Goal: Task Accomplishment & Management: Use online tool/utility

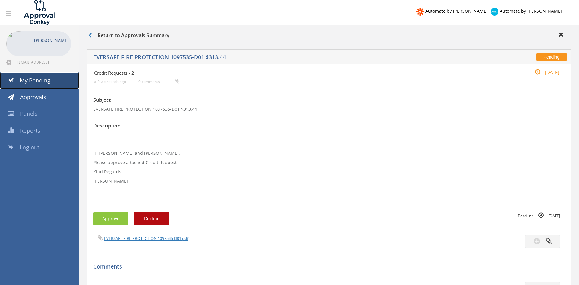
click at [49, 82] on span "My Pending" at bounding box center [35, 80] width 31 height 7
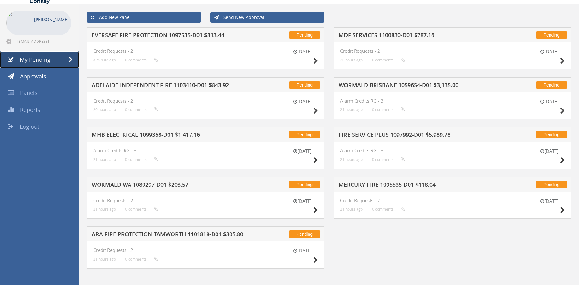
scroll to position [25, 0]
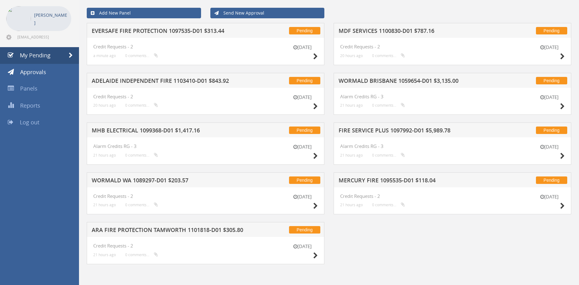
click at [208, 228] on h5 "ARA FIRE PROTECTION TAMWORTH 1101818-D01 $305.80" at bounding box center [172, 231] width 160 height 8
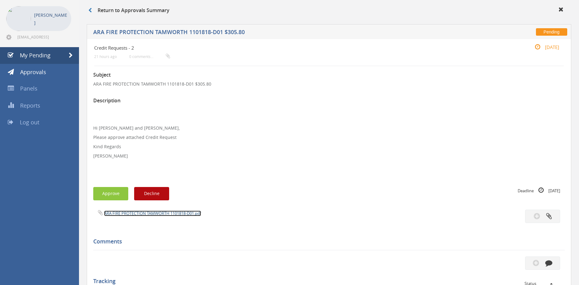
click at [158, 211] on link "ARA FIRE PROTECTION TAMWORTH 1101818-D01.pdf" at bounding box center [152, 213] width 97 height 6
click at [275, 193] on div "Approve Decline" at bounding box center [211, 193] width 236 height 13
click at [166, 215] on link "ARA FIRE PROTECTION TAMWORTH 1101818-D01.pdf" at bounding box center [152, 213] width 97 height 6
click at [49, 53] on span "My Pending" at bounding box center [35, 54] width 31 height 7
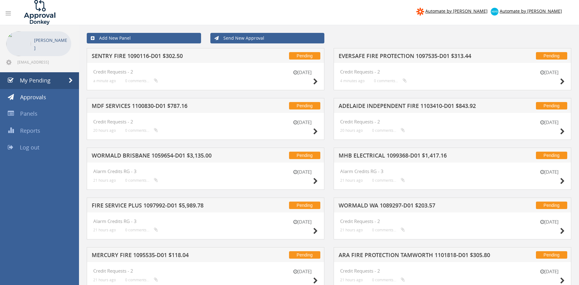
click at [163, 57] on h5 "SENTRY FIRE 1090116-D01 $302.50" at bounding box center [172, 57] width 160 height 8
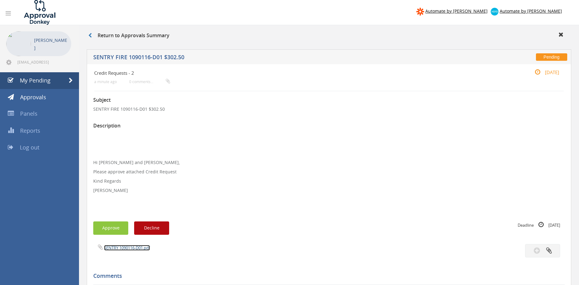
click at [131, 247] on link "SENTRY 1090116-D01.pdf" at bounding box center [127, 248] width 46 height 6
click at [111, 227] on button "Approve" at bounding box center [110, 227] width 35 height 13
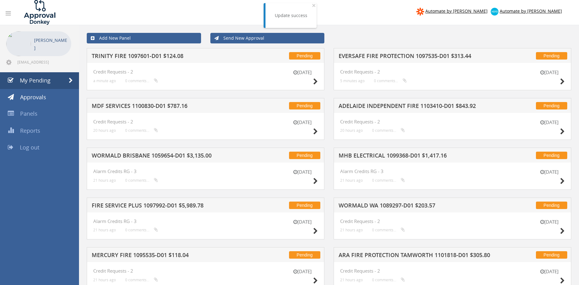
scroll to position [25, 0]
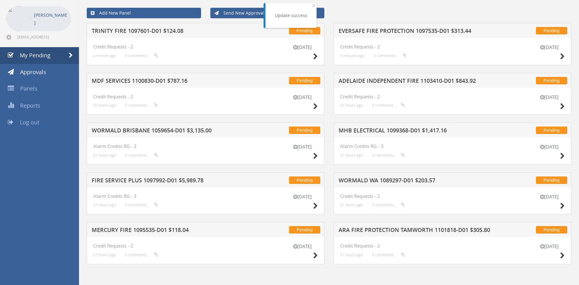
click at [161, 231] on h5 "MERCURY FIRE 1095535-D01 $118.04" at bounding box center [172, 231] width 160 height 8
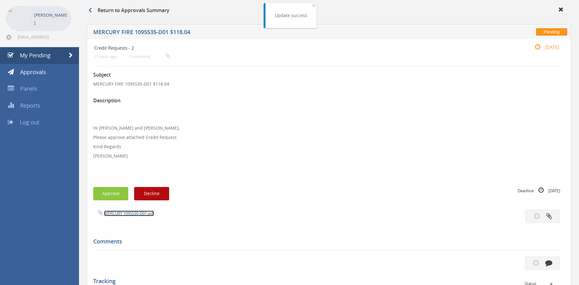
click at [141, 211] on link "MERCURY 1095535-D01.pdf" at bounding box center [129, 213] width 50 height 6
click at [108, 197] on button "Approve" at bounding box center [110, 193] width 35 height 13
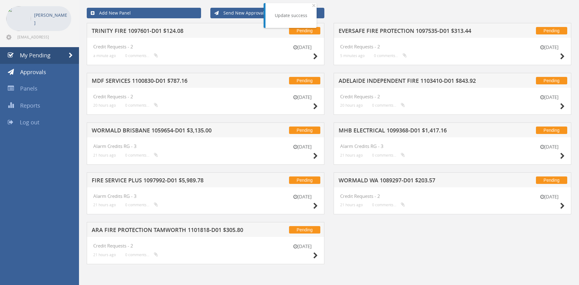
click at [175, 230] on h5 "ARA FIRE PROTECTION TAMWORTH 1101818-D01 $305.80" at bounding box center [172, 231] width 160 height 8
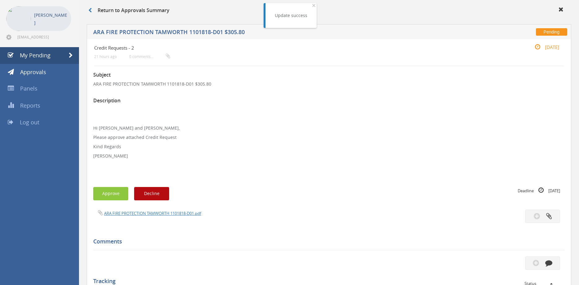
click at [147, 217] on div "ARA FIRE PROTECTION TAMWORTH 1101818-D01.pdf" at bounding box center [329, 216] width 481 height 13
click at [150, 215] on link "ARA FIRE PROTECTION TAMWORTH 1101818-D01.pdf" at bounding box center [152, 213] width 97 height 6
click at [106, 196] on button "Approve" at bounding box center [110, 193] width 35 height 13
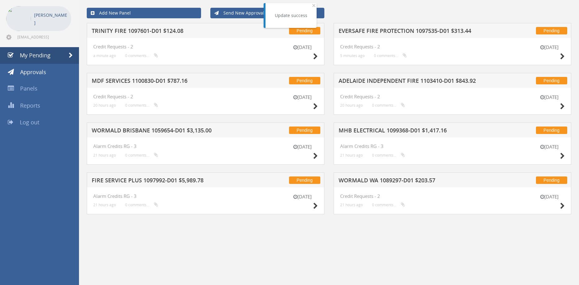
click at [176, 180] on h5 "FIRE SERVICE PLUS 1097992-D01 $5,989.78" at bounding box center [172, 181] width 160 height 8
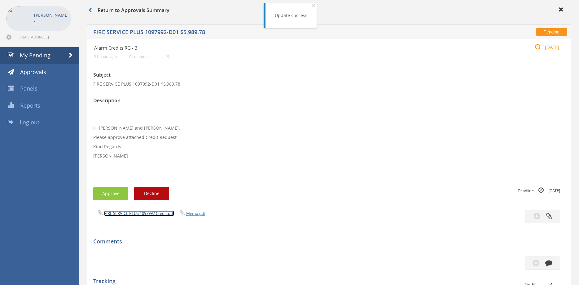
click at [144, 212] on link "FIRE SERVICE PLUS 1097992 Credit.pdf" at bounding box center [139, 213] width 70 height 6
click at [115, 190] on button "Approve" at bounding box center [110, 193] width 35 height 13
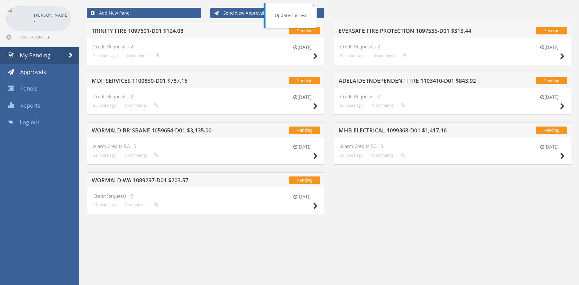
click at [148, 182] on h5 "WORMALD WA 1089297-D01 $203.57" at bounding box center [172, 181] width 160 height 8
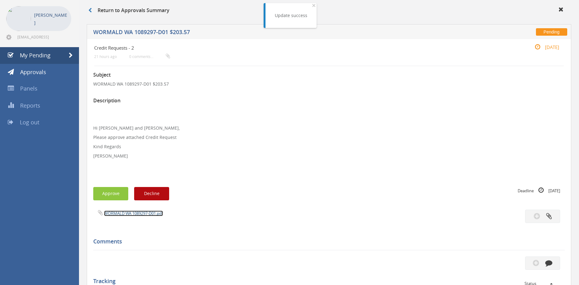
click at [153, 215] on link "WORMALD WA 1089297-D01.pdf" at bounding box center [133, 213] width 59 height 6
click at [115, 193] on button "Approve" at bounding box center [110, 193] width 35 height 13
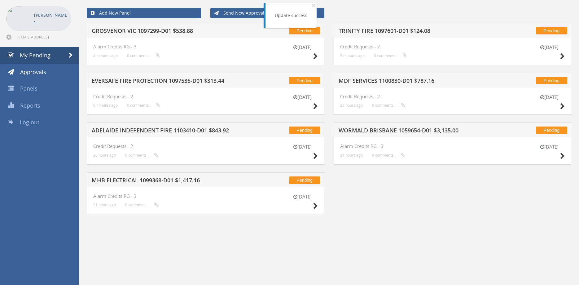
click at [173, 180] on h5 "MHB ELECTRICAL 1099368-D01 $1,417.16" at bounding box center [172, 181] width 160 height 8
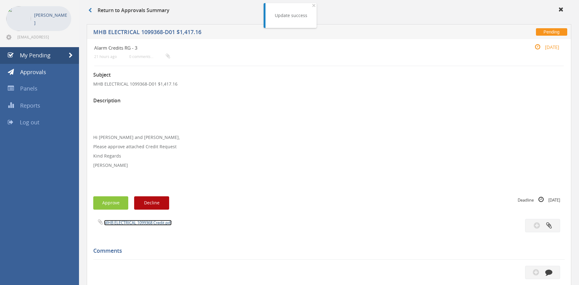
click at [145, 223] on link "MHB ELECTRICAL 1099368 Credit.pdf" at bounding box center [138, 223] width 68 height 6
click at [115, 202] on button "Approve" at bounding box center [110, 202] width 35 height 13
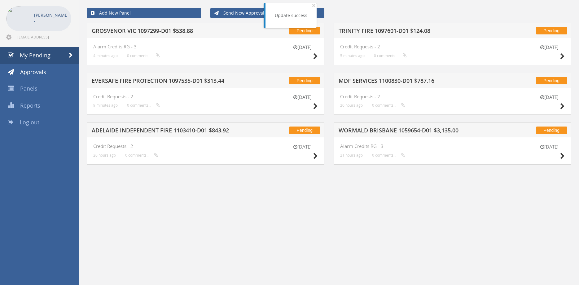
click at [158, 129] on h5 "ADELAIDE INDEPENDENT FIRE 1103410-D01 $843.92" at bounding box center [172, 131] width 160 height 8
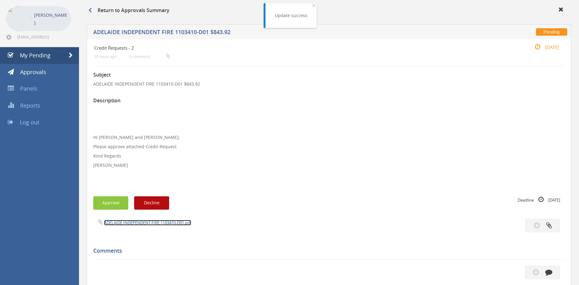
click at [164, 222] on link "ADELAIDE INDEPENDENT FIRE 1103410-D01.pdf" at bounding box center [147, 223] width 87 height 6
click at [115, 205] on button "Approve" at bounding box center [110, 202] width 35 height 13
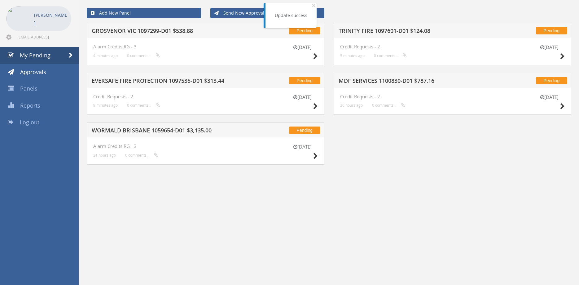
click at [140, 77] on div "Pending EVERSAFE FIRE PROTECTION 1097535-D01 $313.44" at bounding box center [206, 80] width 238 height 15
click at [141, 78] on h5 "EVERSAFE FIRE PROTECTION 1097535-D01 $313.44" at bounding box center [172, 82] width 160 height 8
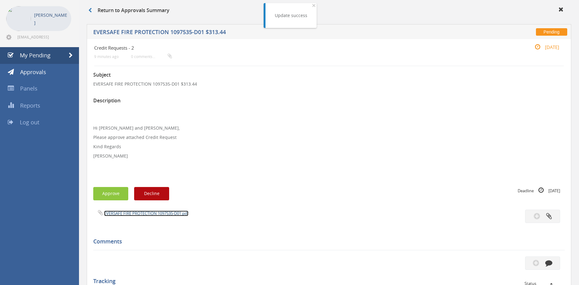
click at [154, 214] on link "EVERSAFE FIRE PROTECTION 1097535-D01.pdf" at bounding box center [146, 213] width 84 height 6
click at [117, 194] on button "Approve" at bounding box center [110, 193] width 35 height 13
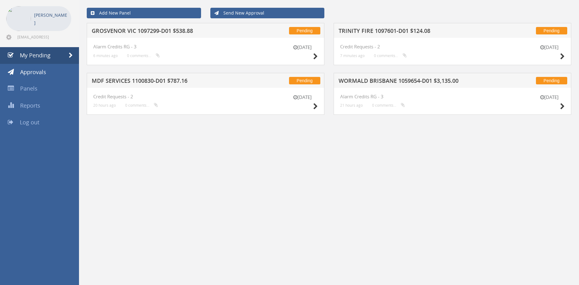
click at [186, 33] on h5 "GROSVENOR VIC 1097299-D01 $538.88" at bounding box center [172, 32] width 160 height 8
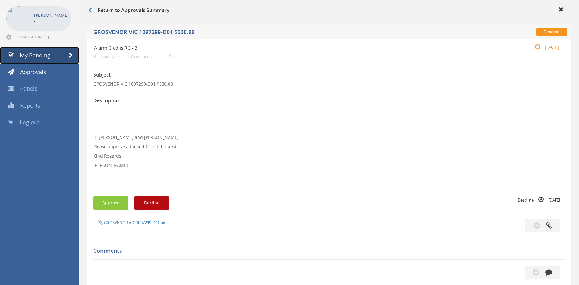
click at [51, 59] on link "My Pending" at bounding box center [39, 55] width 79 height 17
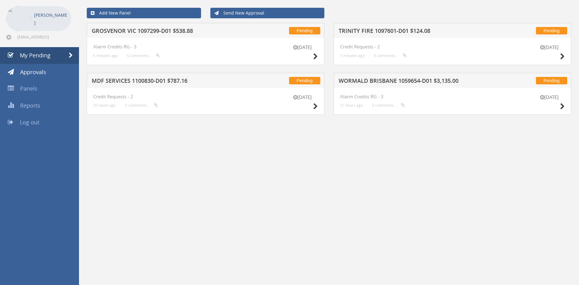
drag, startPoint x: 221, startPoint y: 189, endPoint x: 146, endPoint y: 113, distance: 107.6
click at [217, 187] on div "Add New Panel Send New Approval Pending GROSVENOR VIC 1097299-D01 $538.88 [DATE…" at bounding box center [329, 142] width 500 height 285
click at [147, 82] on h5 "MDF SERVICES 1100830-D01 $787.16" at bounding box center [172, 82] width 160 height 8
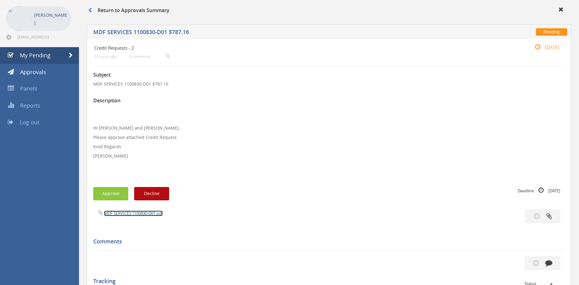
click at [148, 213] on link "MDF SERVICES 1100830-D01.pdf" at bounding box center [133, 213] width 59 height 6
click at [116, 193] on button "Approve" at bounding box center [110, 193] width 35 height 13
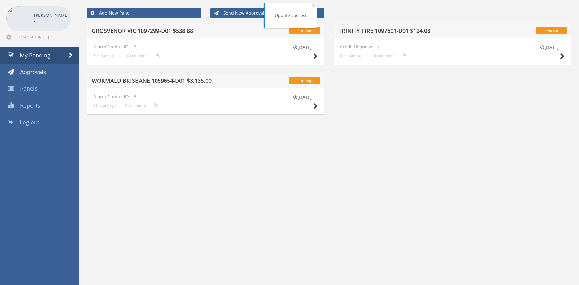
click at [159, 82] on h5 "WORMALD BRISBANE 1059654-D01 $3,135.00" at bounding box center [172, 82] width 160 height 8
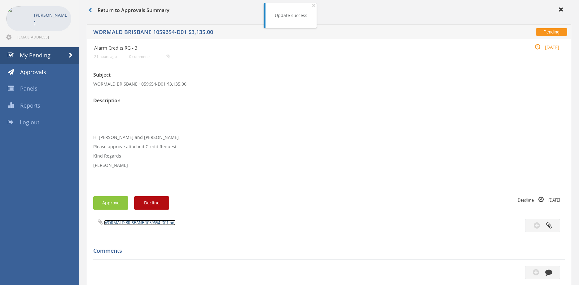
click at [152, 224] on link "WORMALD BRISBANE 1059654-D01.pdf" at bounding box center [140, 223] width 72 height 6
click at [122, 201] on button "Approve" at bounding box center [110, 202] width 35 height 13
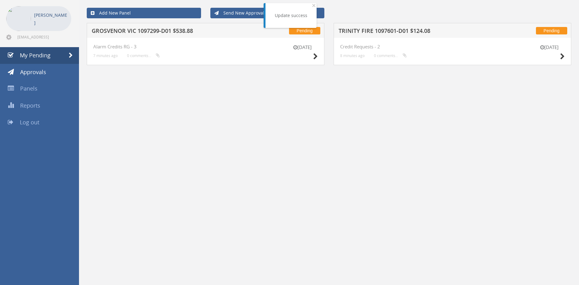
click at [171, 32] on h5 "GROSVENOR VIC 1097299-D01 $538.88" at bounding box center [172, 32] width 160 height 8
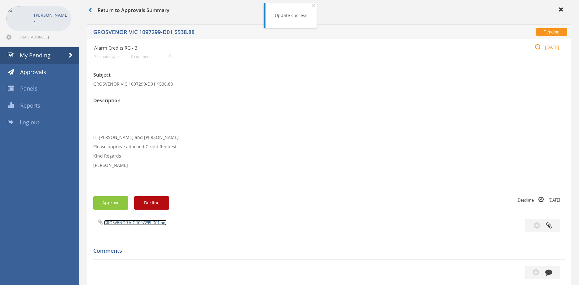
click at [148, 220] on link "GROSVENOR VIC 1097299-D01.pdf" at bounding box center [135, 223] width 63 height 6
click at [108, 204] on button "Approve" at bounding box center [110, 202] width 35 height 13
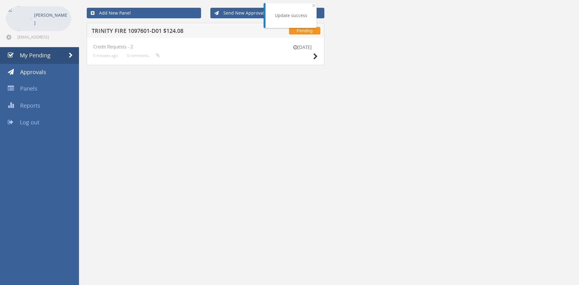
click at [153, 30] on h5 "TRINITY FIRE 1097601-D01 $124.08" at bounding box center [172, 32] width 160 height 8
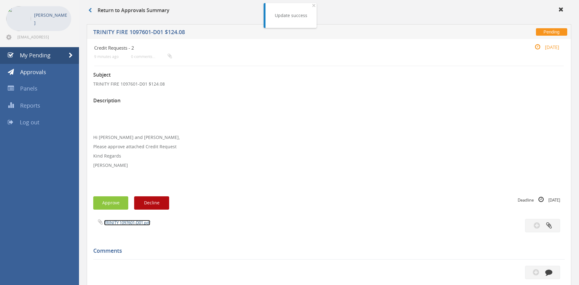
click at [146, 222] on link "TRINITY 1097601-D01.pdf" at bounding box center [127, 223] width 46 height 6
click at [108, 207] on button "Approve" at bounding box center [110, 202] width 35 height 13
